Goal: Entertainment & Leisure: Consume media (video, audio)

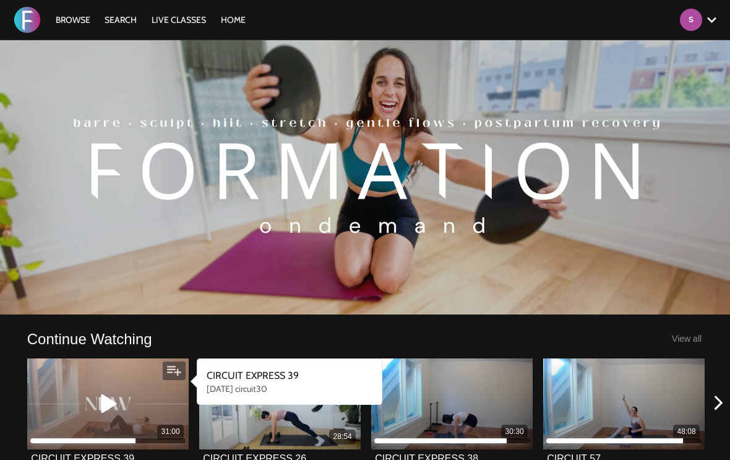
click at [148, 413] on div "31:00" at bounding box center [107, 403] width 161 height 91
